Goal: Task Accomplishment & Management: Use online tool/utility

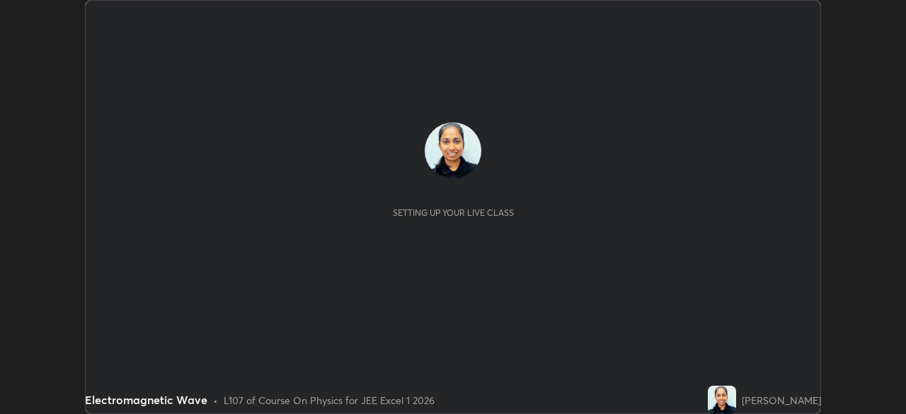
scroll to position [414, 906]
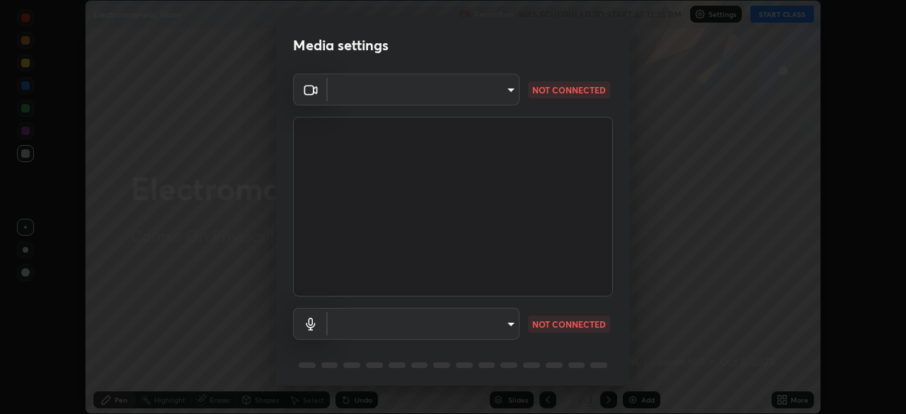
type input "100c0e0e409b1508d569c815e84311e0868d033d0fb9fb46bc53c870fbf18875"
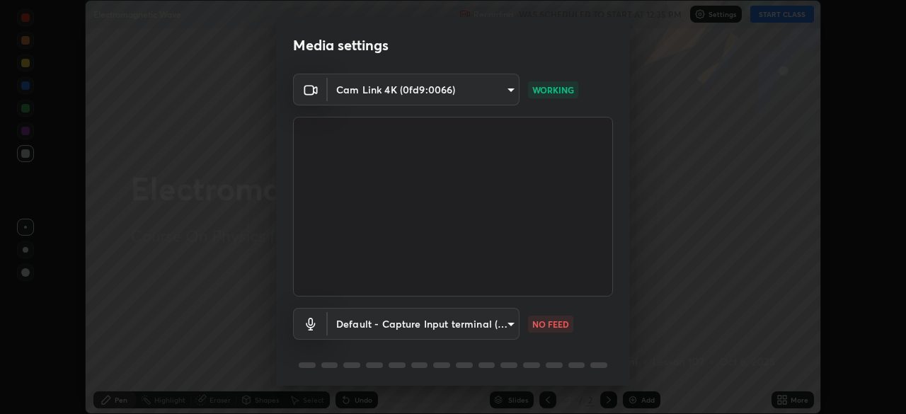
click at [338, 321] on body "Erase all Electromagnetic Wave Recording WAS SCHEDULED TO START AT 12:35 PM Set…" at bounding box center [453, 207] width 906 height 414
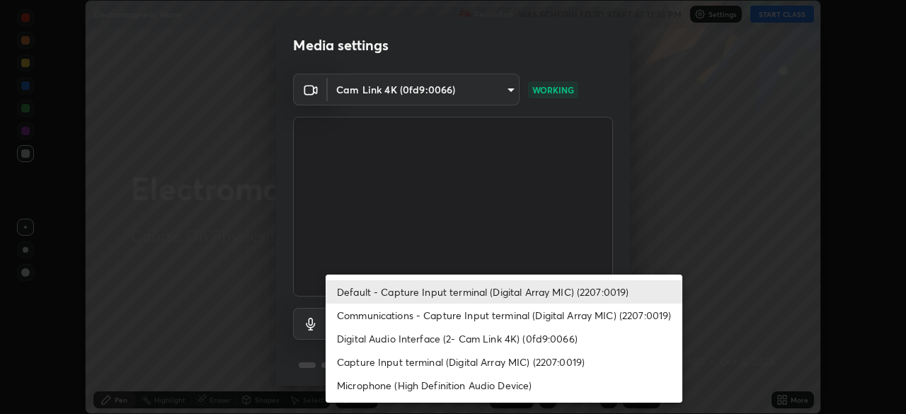
click at [359, 341] on li "Digital Audio Interface (2- Cam Link 4K) (0fd9:0066)" at bounding box center [504, 338] width 357 height 23
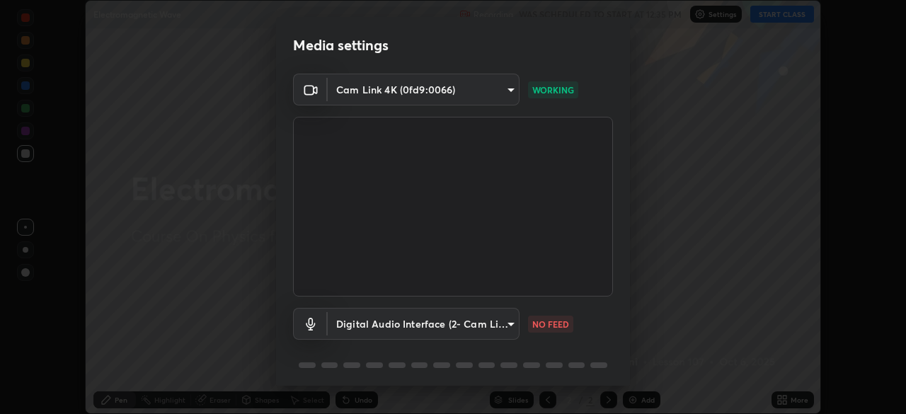
click at [360, 338] on body "Erase all Electromagnetic Wave Recording WAS SCHEDULED TO START AT 12:35 PM Set…" at bounding box center [453, 207] width 906 height 414
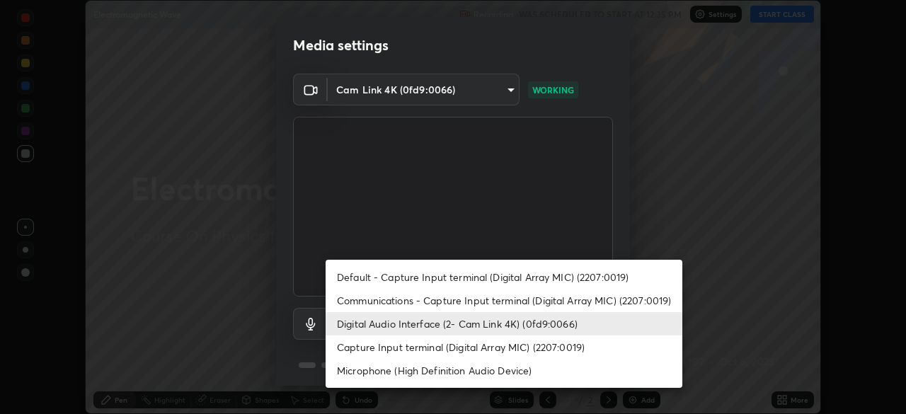
click at [697, 254] on div at bounding box center [453, 207] width 906 height 414
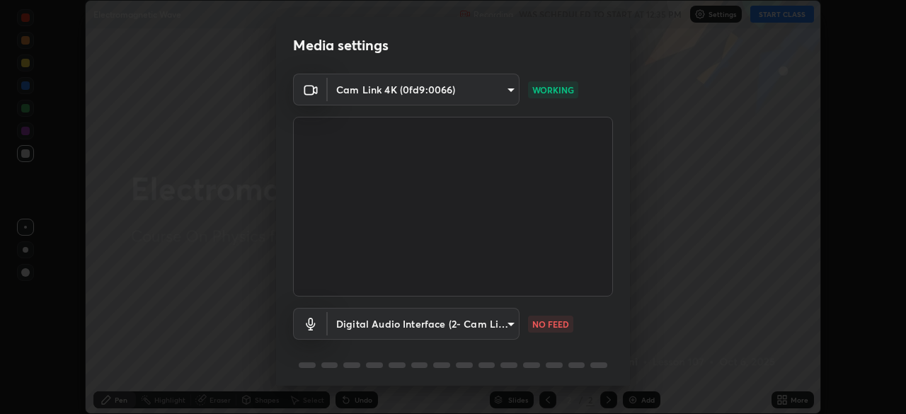
click at [501, 329] on body "Erase all Electromagnetic Wave Recording WAS SCHEDULED TO START AT 12:35 PM Set…" at bounding box center [453, 207] width 906 height 414
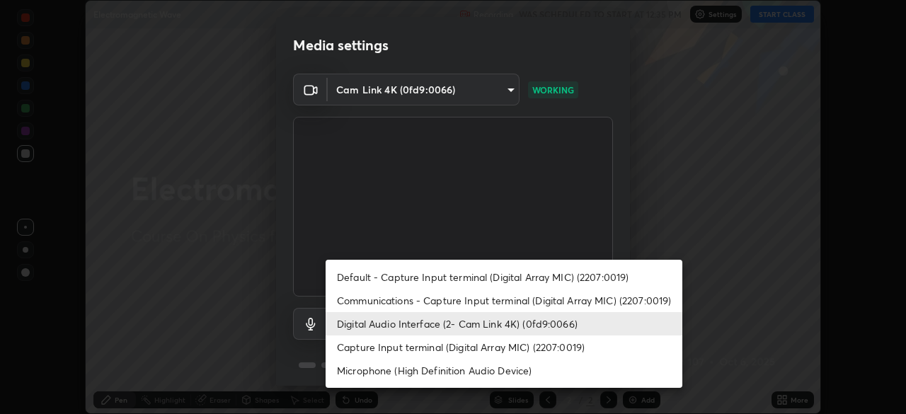
click at [468, 274] on li "Default - Capture Input terminal (Digital Array MIC) (2207:0019)" at bounding box center [504, 277] width 357 height 23
type input "default"
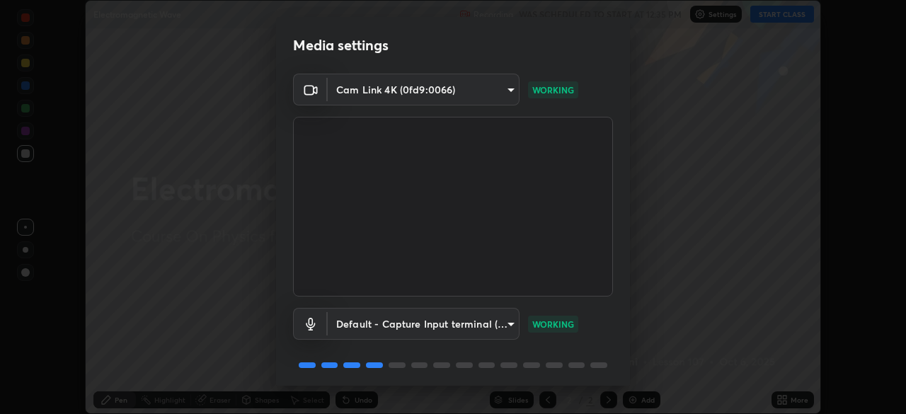
scroll to position [50, 0]
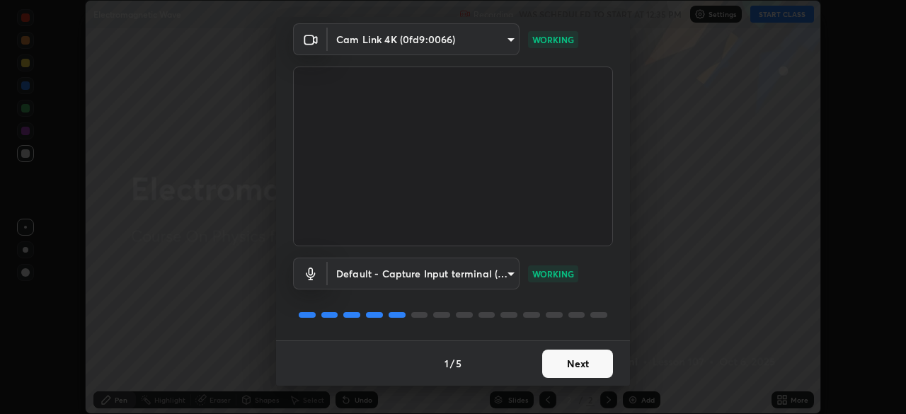
click at [581, 367] on button "Next" at bounding box center [577, 364] width 71 height 28
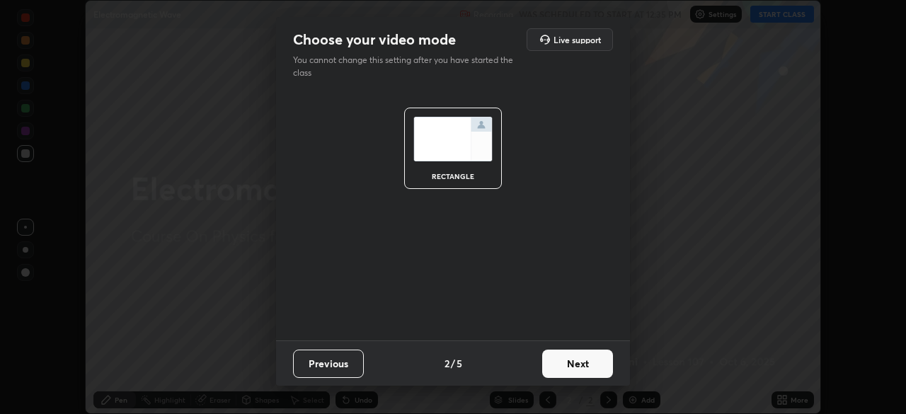
click at [585, 365] on button "Next" at bounding box center [577, 364] width 71 height 28
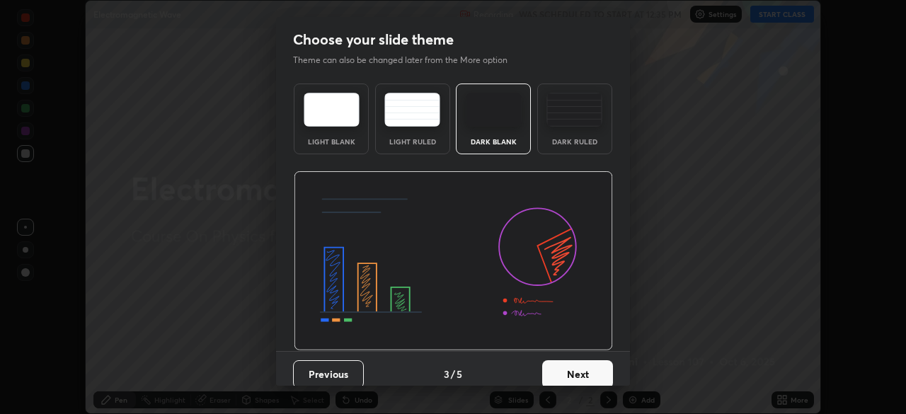
click at [591, 364] on button "Next" at bounding box center [577, 374] width 71 height 28
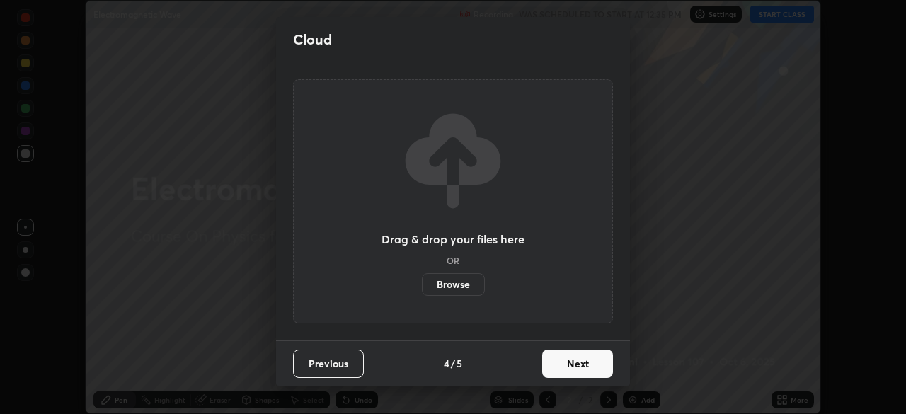
click at [591, 363] on button "Next" at bounding box center [577, 364] width 71 height 28
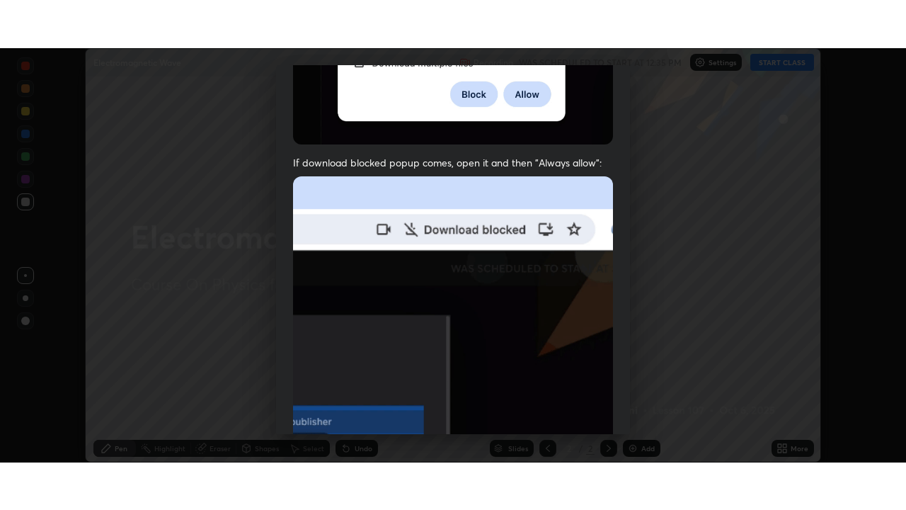
scroll to position [339, 0]
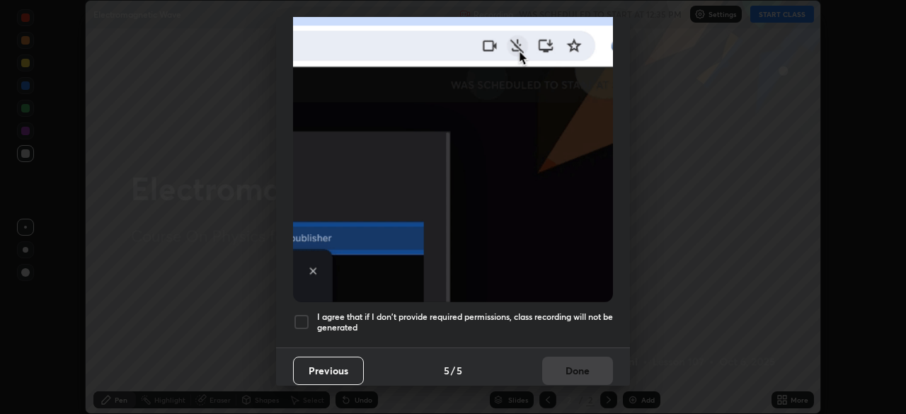
click at [573, 312] on h5 "I agree that if I don't provide required permissions, class recording will not …" at bounding box center [465, 323] width 296 height 22
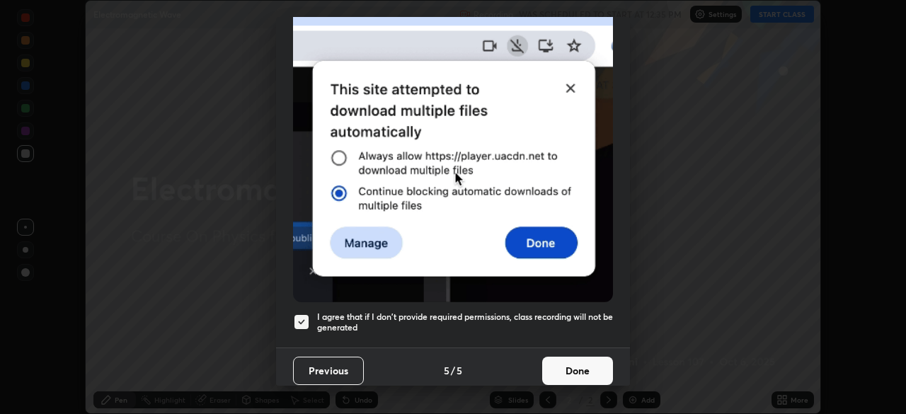
click at [590, 365] on button "Done" at bounding box center [577, 371] width 71 height 28
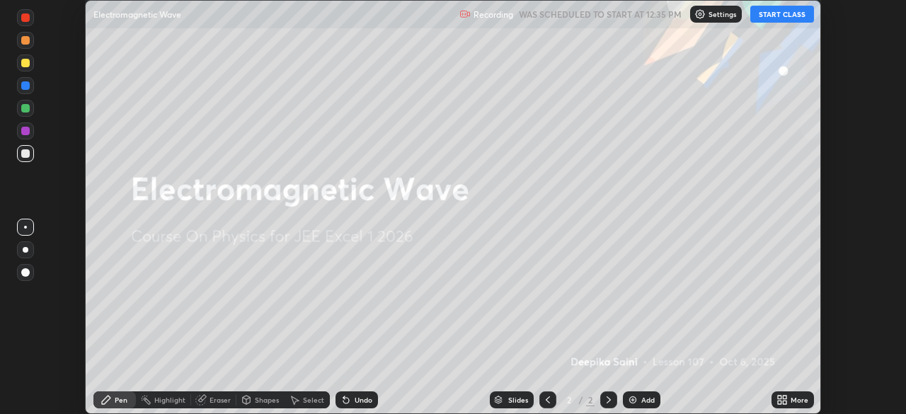
click at [777, 16] on button "START CLASS" at bounding box center [783, 14] width 64 height 17
click at [785, 402] on icon at bounding box center [785, 403] width 4 height 4
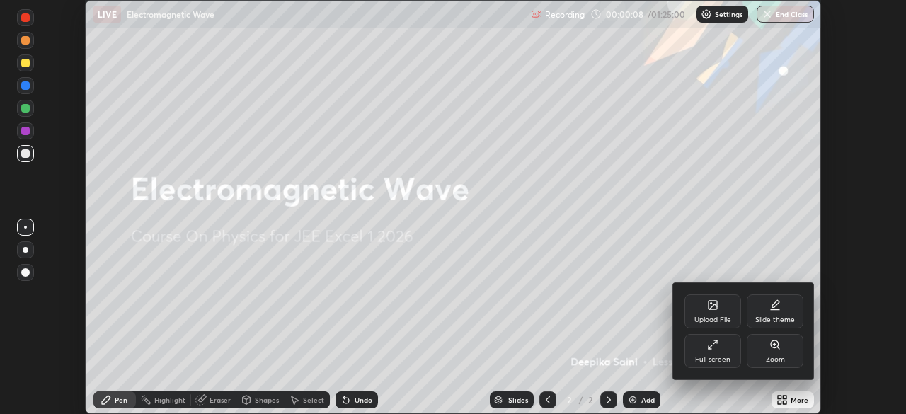
click at [719, 354] on div "Full screen" at bounding box center [713, 351] width 57 height 34
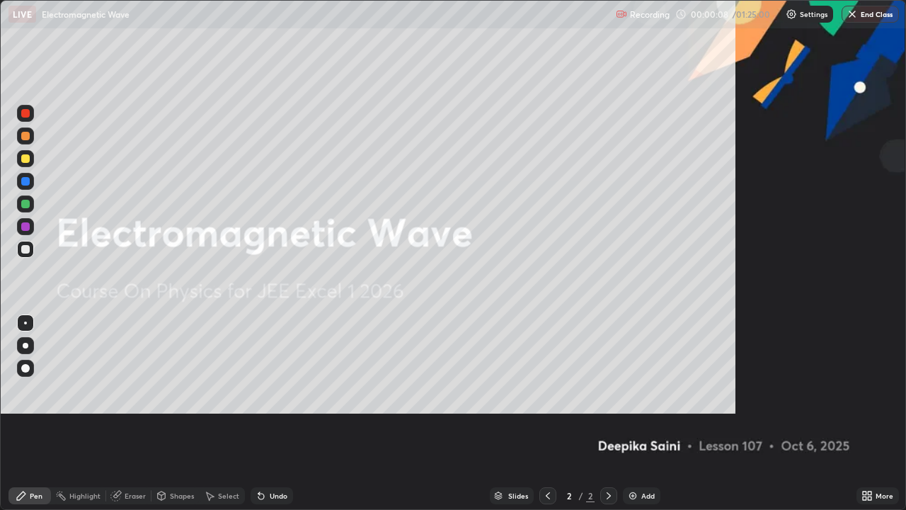
scroll to position [510, 906]
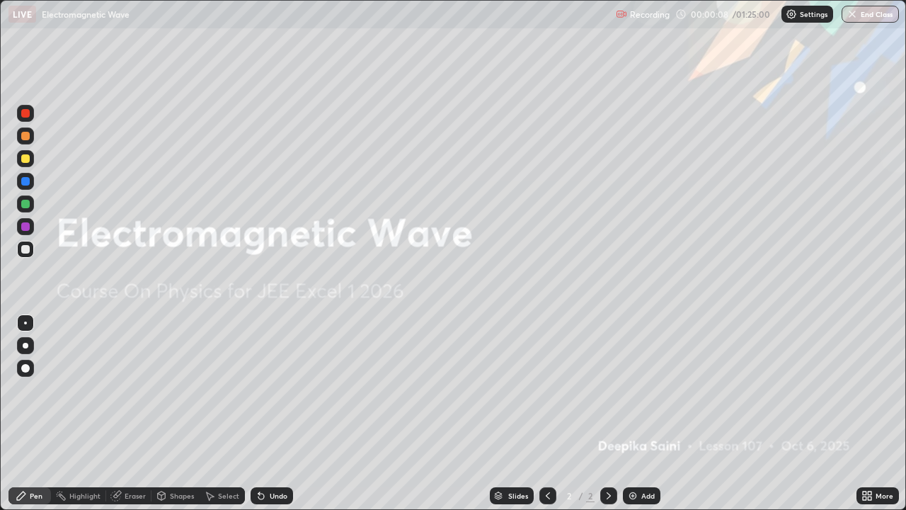
click at [656, 414] on div "Add" at bounding box center [642, 495] width 38 height 17
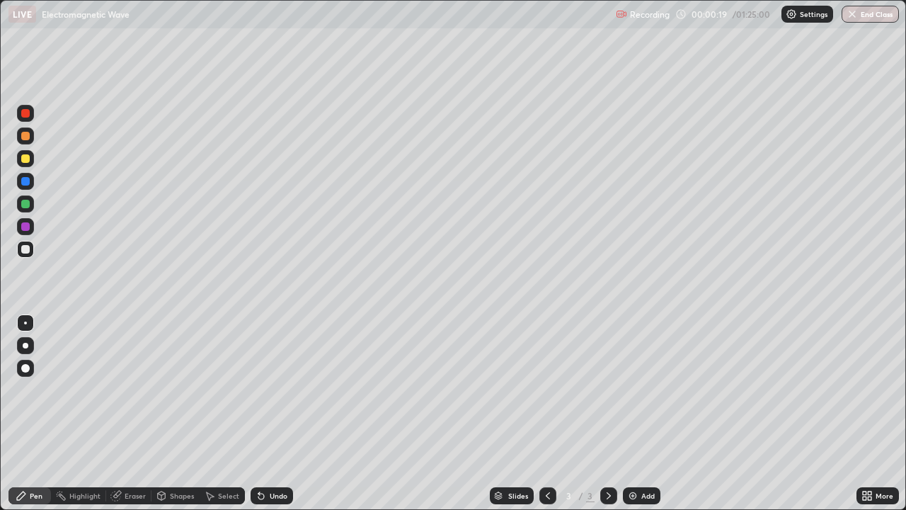
click at [24, 368] on div at bounding box center [25, 368] width 8 height 8
click at [632, 414] on img at bounding box center [632, 495] width 11 height 11
click at [630, 414] on img at bounding box center [632, 495] width 11 height 11
click at [28, 207] on div at bounding box center [25, 203] width 17 height 17
click at [635, 414] on img at bounding box center [632, 495] width 11 height 11
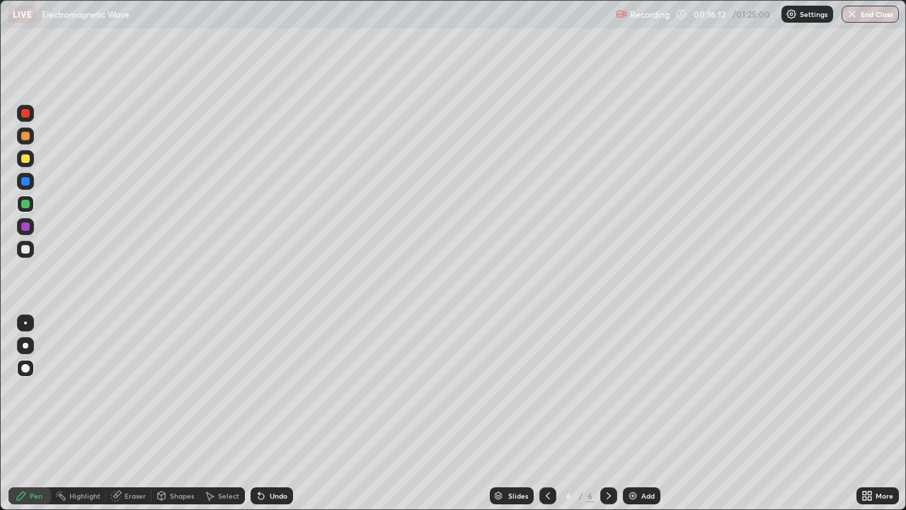
click at [870, 414] on icon at bounding box center [870, 493] width 4 height 4
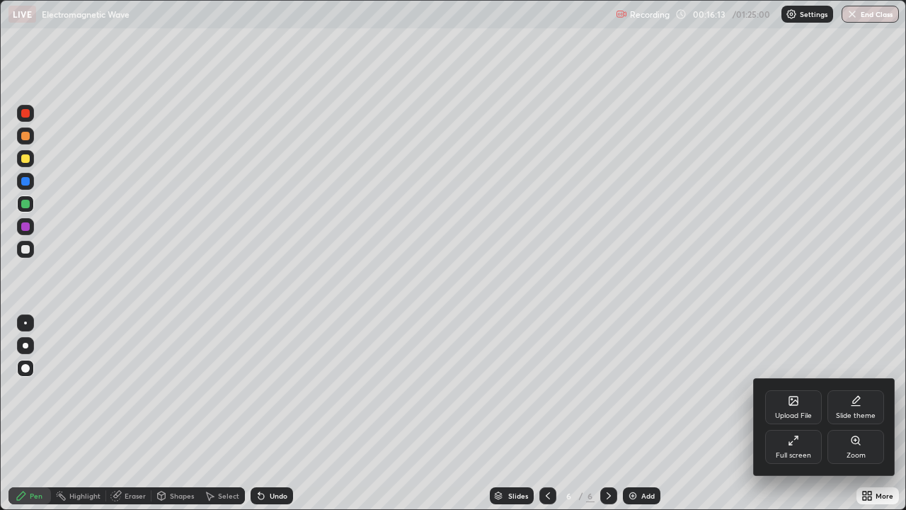
click at [714, 414] on div at bounding box center [453, 255] width 906 height 510
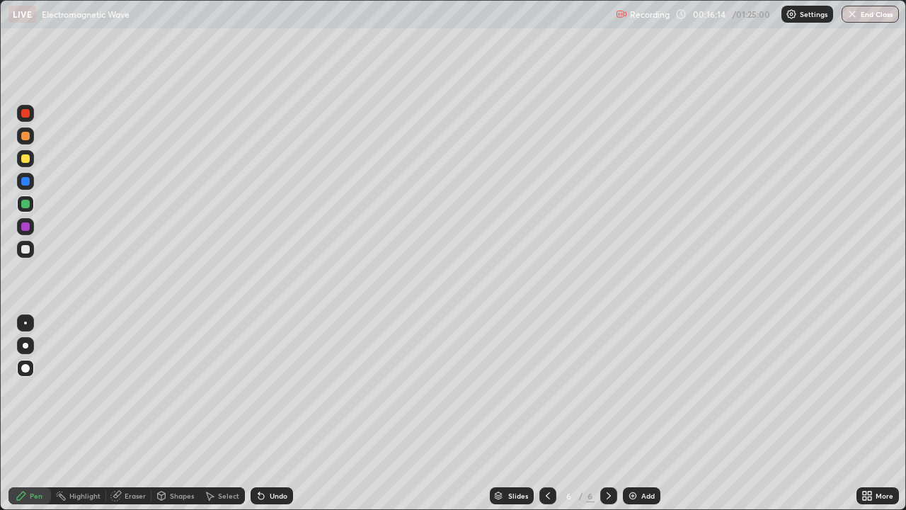
click at [645, 414] on div "Add" at bounding box center [648, 495] width 13 height 7
click at [27, 157] on div at bounding box center [25, 158] width 8 height 8
click at [120, 414] on icon at bounding box center [115, 495] width 11 height 11
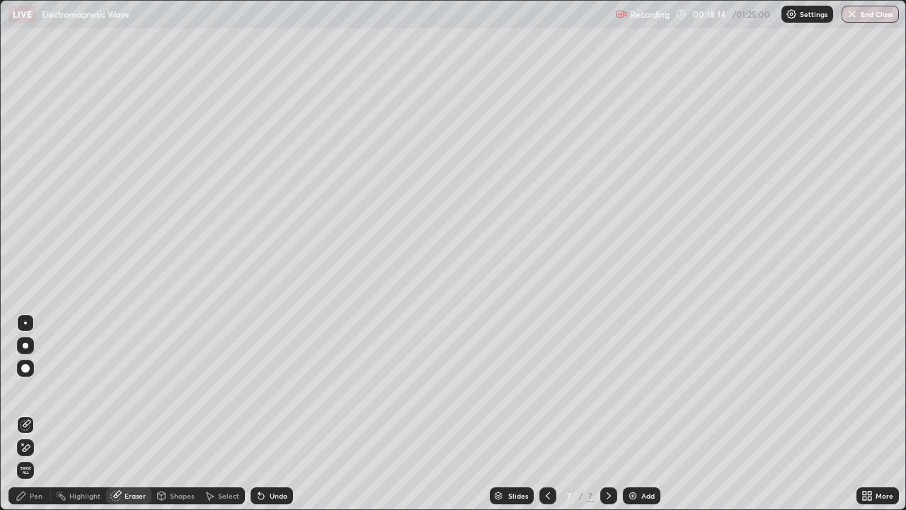
click at [24, 414] on icon at bounding box center [21, 495] width 11 height 11
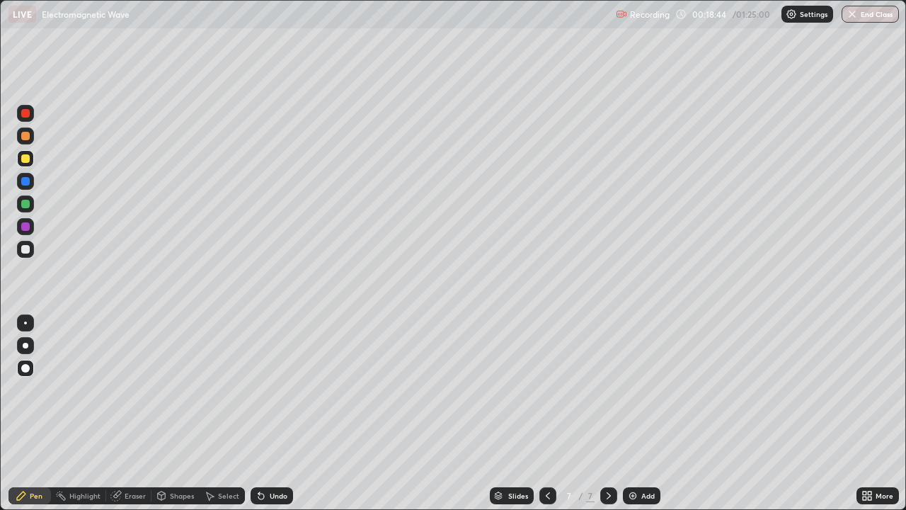
click at [625, 414] on div "Add" at bounding box center [642, 495] width 38 height 17
click at [24, 207] on div at bounding box center [25, 204] width 8 height 8
click at [23, 230] on div at bounding box center [25, 226] width 8 height 8
click at [22, 178] on div at bounding box center [25, 181] width 8 height 8
click at [28, 159] on div at bounding box center [25, 158] width 8 height 8
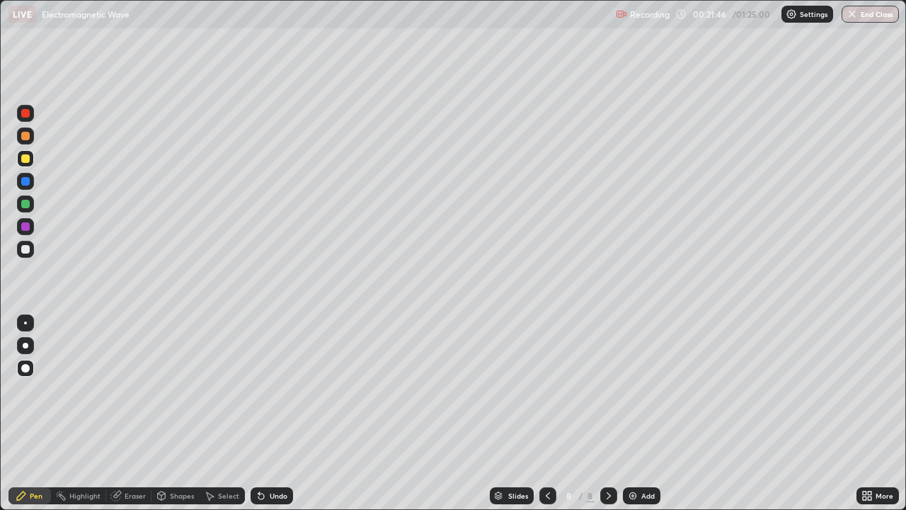
click at [25, 138] on div at bounding box center [25, 136] width 8 height 8
click at [132, 414] on div "Eraser" at bounding box center [135, 495] width 21 height 7
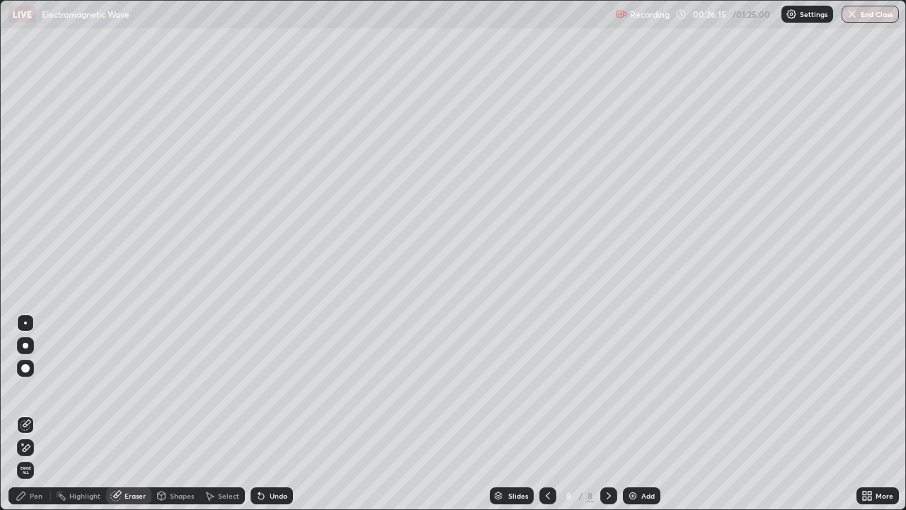
click at [38, 414] on div "Pen" at bounding box center [36, 495] width 13 height 7
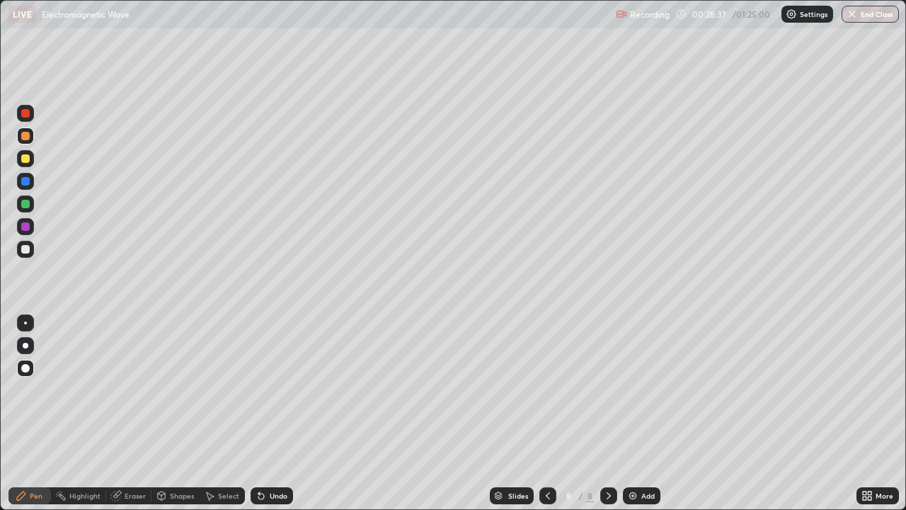
click at [629, 414] on img at bounding box center [632, 495] width 11 height 11
click at [23, 250] on div at bounding box center [25, 249] width 8 height 8
click at [624, 414] on div "Add" at bounding box center [642, 495] width 38 height 17
click at [23, 224] on div at bounding box center [25, 226] width 8 height 8
click at [135, 414] on div "Eraser" at bounding box center [135, 495] width 21 height 7
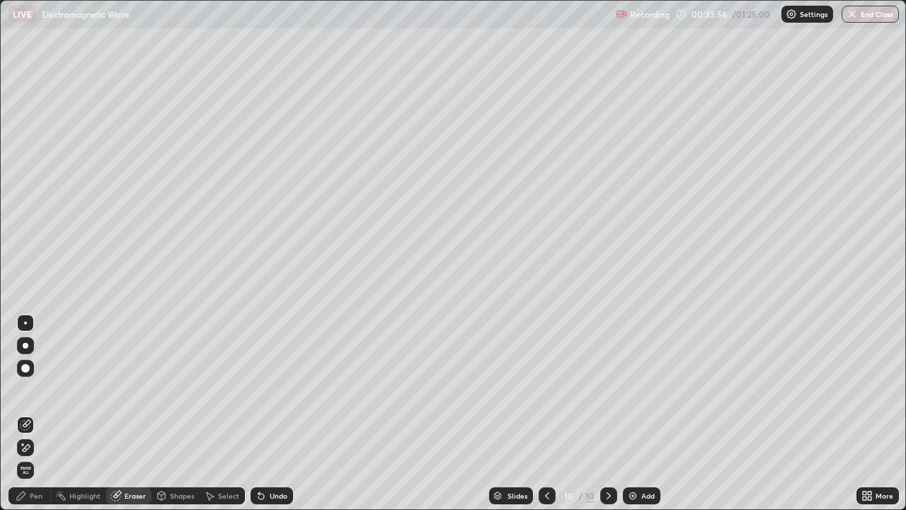
click at [36, 414] on div "Pen" at bounding box center [36, 495] width 13 height 7
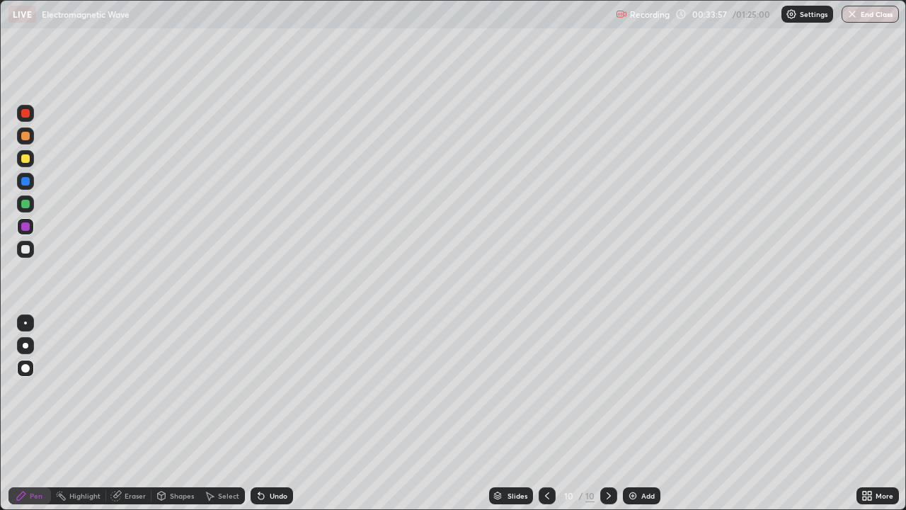
click at [21, 206] on div at bounding box center [25, 203] width 17 height 17
click at [25, 140] on div at bounding box center [25, 135] width 17 height 17
click at [274, 414] on div "Undo" at bounding box center [279, 495] width 18 height 7
click at [28, 210] on div at bounding box center [25, 203] width 17 height 17
click at [26, 136] on div at bounding box center [25, 136] width 8 height 8
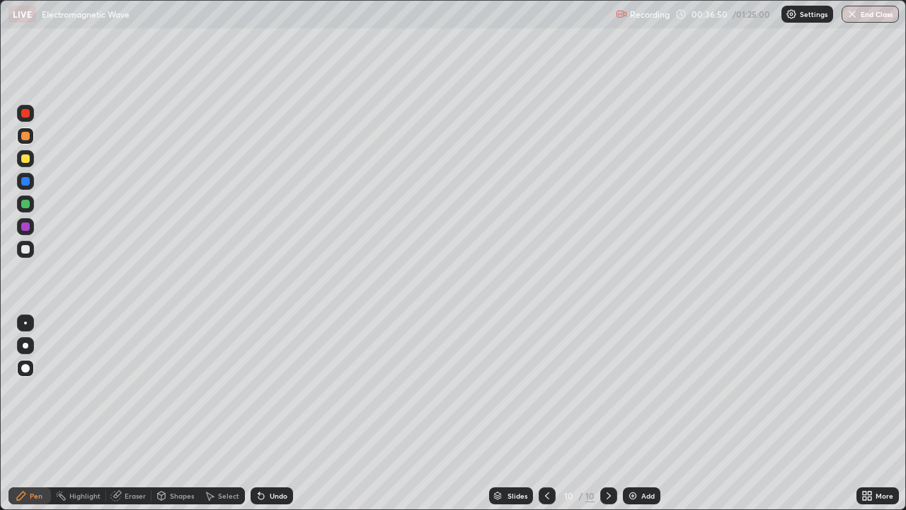
click at [542, 414] on icon at bounding box center [547, 495] width 11 height 11
click at [545, 414] on icon at bounding box center [547, 495] width 11 height 11
click at [610, 414] on icon at bounding box center [608, 495] width 11 height 11
click at [607, 414] on icon at bounding box center [609, 495] width 4 height 7
click at [632, 414] on img at bounding box center [632, 495] width 11 height 11
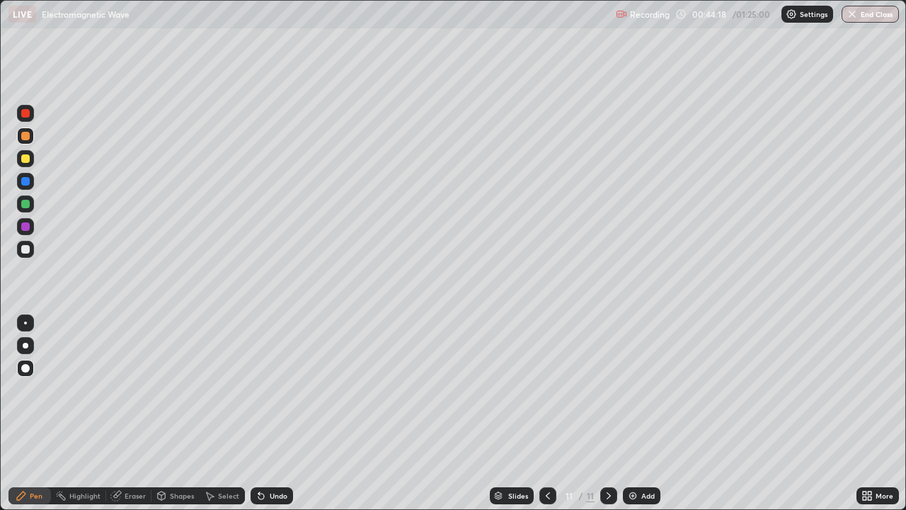
click at [546, 414] on icon at bounding box center [548, 495] width 4 height 7
click at [608, 414] on icon at bounding box center [608, 495] width 11 height 11
click at [131, 414] on div "Eraser" at bounding box center [135, 495] width 21 height 7
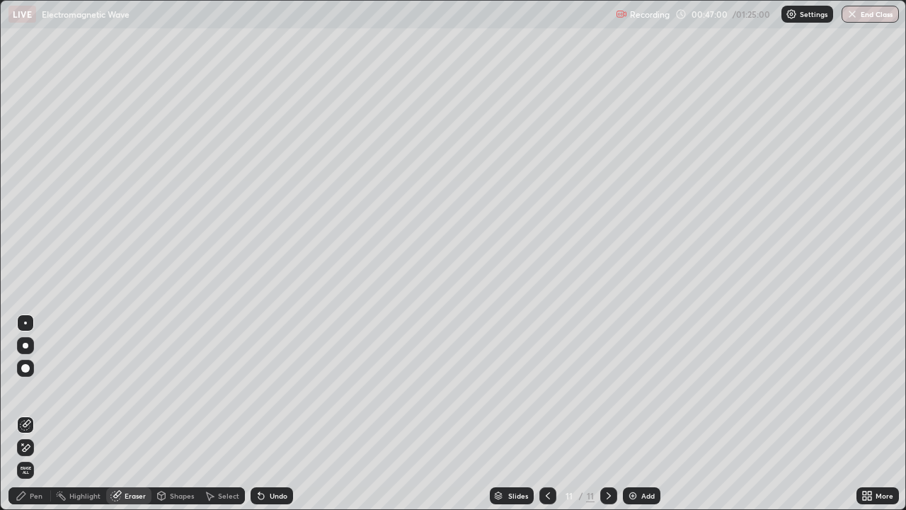
click at [43, 414] on div "Pen" at bounding box center [29, 495] width 42 height 17
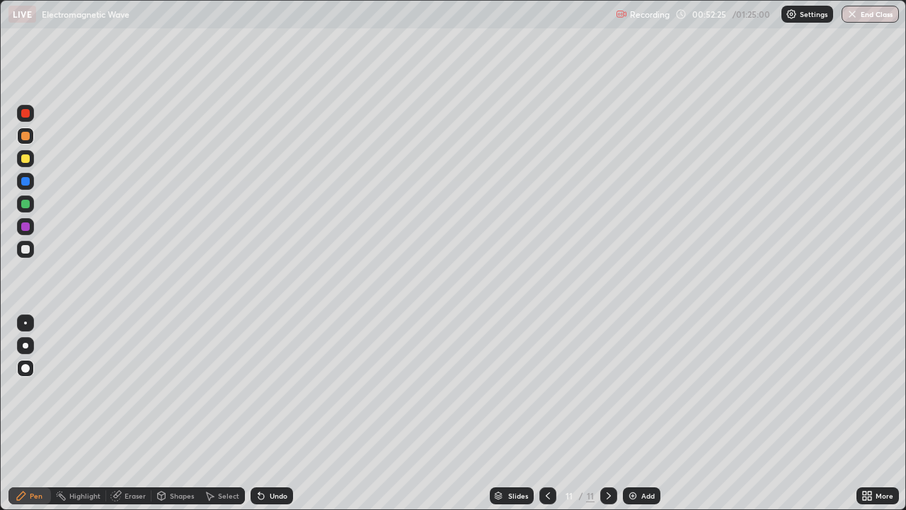
click at [865, 12] on button "End Class" at bounding box center [870, 14] width 57 height 17
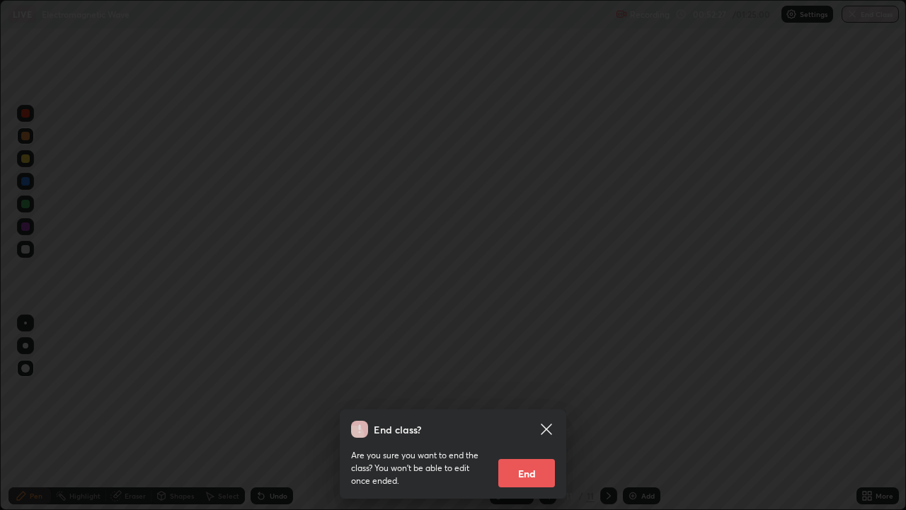
click at [533, 414] on button "End" at bounding box center [526, 473] width 57 height 28
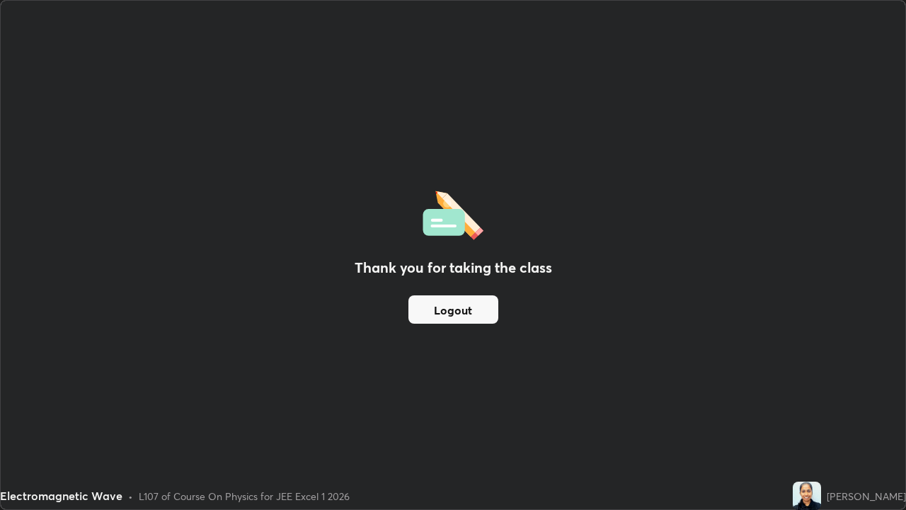
click at [453, 304] on button "Logout" at bounding box center [454, 309] width 90 height 28
